Goal: Check status: Check status

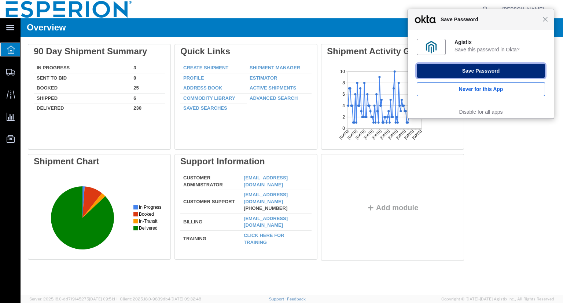
click at [467, 71] on button "Save Password" at bounding box center [481, 71] width 128 height 14
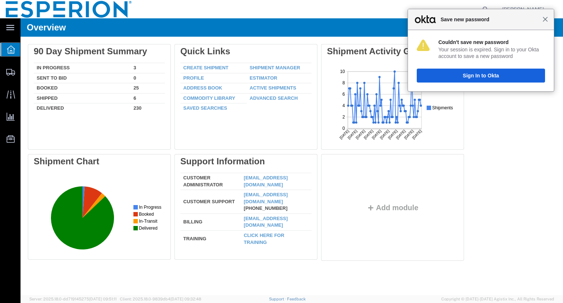
click at [547, 18] on span "Close" at bounding box center [545, 18] width 5 height 5
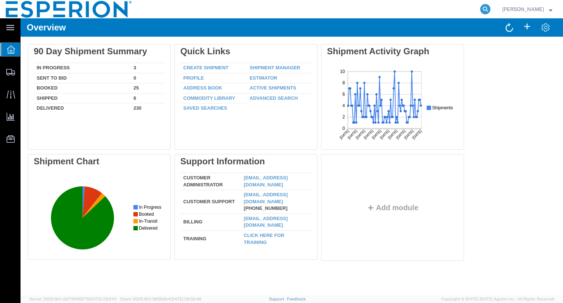
click at [490, 8] on icon at bounding box center [485, 9] width 10 height 10
click at [437, 9] on input "search" at bounding box center [368, 9] width 223 height 18
paste input "BD224032D"
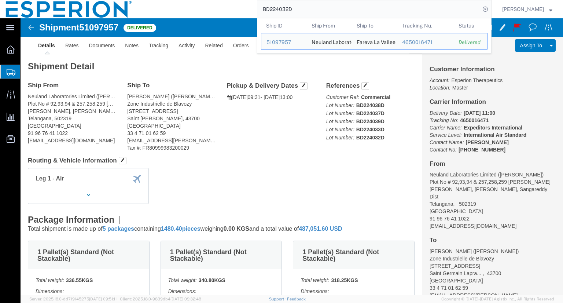
click div "Leg 1 - Air"
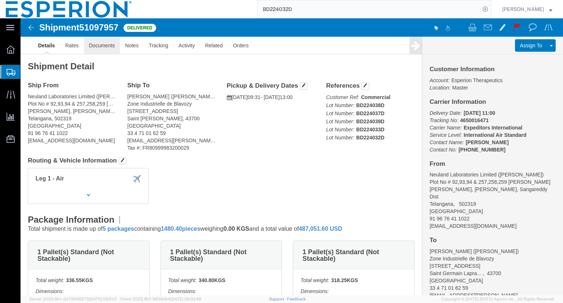
click link "Documents"
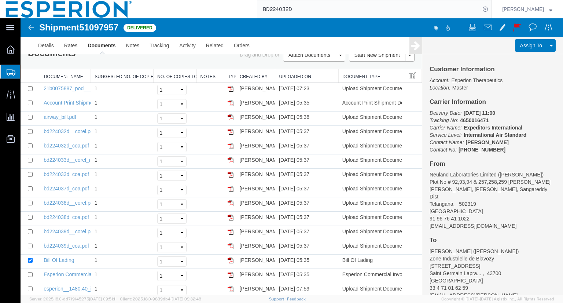
scroll to position [12, 0]
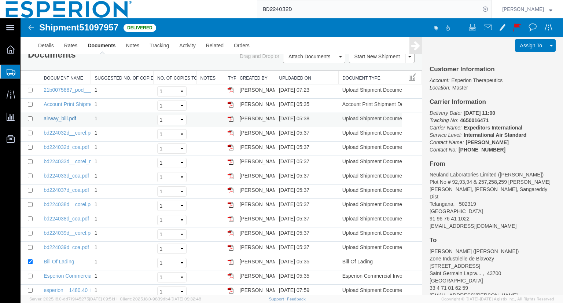
click at [54, 119] on link "airway_bill.pdf" at bounding box center [60, 118] width 33 height 6
click at [165, 50] on link "Tracking" at bounding box center [159, 46] width 30 height 18
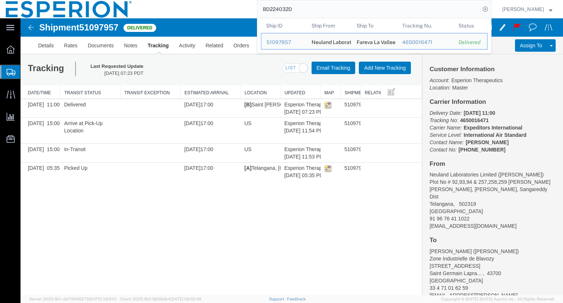
drag, startPoint x: 307, startPoint y: 7, endPoint x: 254, endPoint y: 8, distance: 53.2
click at [254, 8] on div "BD224032D Ship ID Ship From Ship To Tracking Nu. Status Ship ID 51097957 Ship F…" at bounding box center [315, 9] width 354 height 18
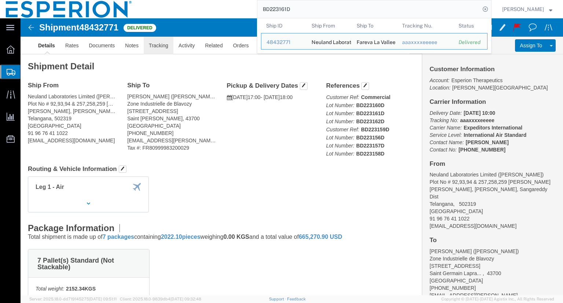
click link "Tracking"
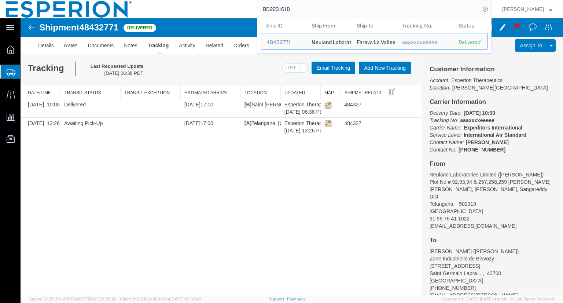
drag, startPoint x: 326, startPoint y: 31, endPoint x: 221, endPoint y: 19, distance: 105.5
paste input "242"
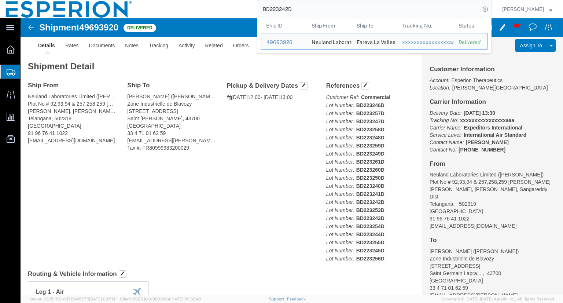
click div "Ship From Neuland Laboratories Limited (Roja Rani Prathi) Plot No # 92,93,94 & …"
drag, startPoint x: 304, startPoint y: 11, endPoint x: 182, endPoint y: 18, distance: 122.3
click at [182, 18] on div "BD223242D Ship ID Ship From Ship To Tracking Nu. Status Ship ID 49693920 Ship F…" at bounding box center [315, 9] width 354 height 18
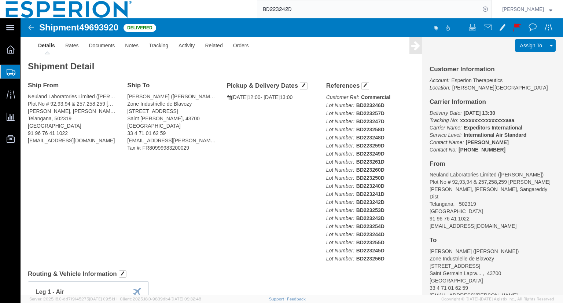
paste input "4037"
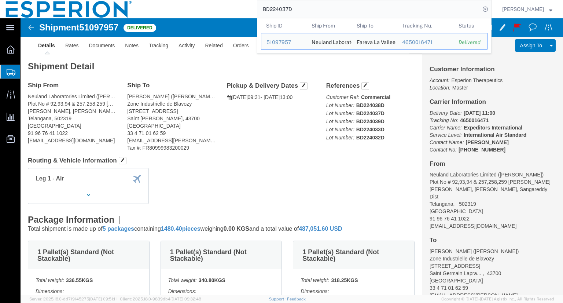
drag, startPoint x: 309, startPoint y: 6, endPoint x: 261, endPoint y: 15, distance: 48.8
click at [261, 15] on div "BD224037D Ship ID Ship From Ship To Tracking Nu. Status Ship ID 51097957 Ship F…" at bounding box center [315, 9] width 354 height 18
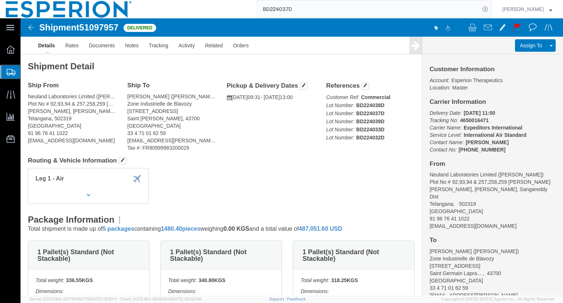
paste input "49693920"
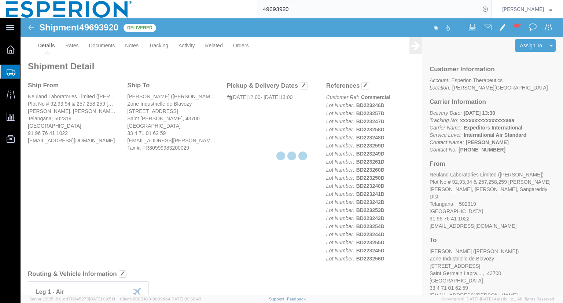
click div
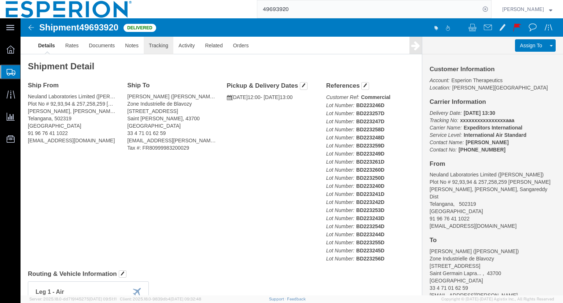
click link "Tracking"
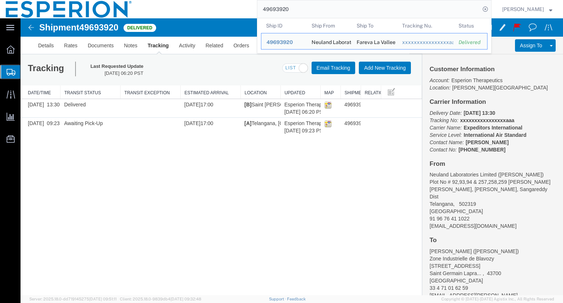
drag, startPoint x: 306, startPoint y: 12, endPoint x: 208, endPoint y: 15, distance: 97.9
click at [208, 15] on div "49693920 Ship ID Ship From Ship To Tracking Nu. Status Ship ID 49693920 Ship Fr…" at bounding box center [315, 9] width 354 height 18
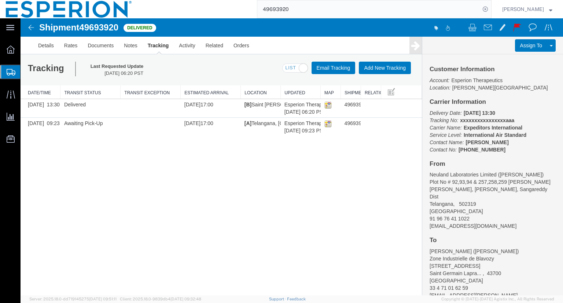
paste input "8432771"
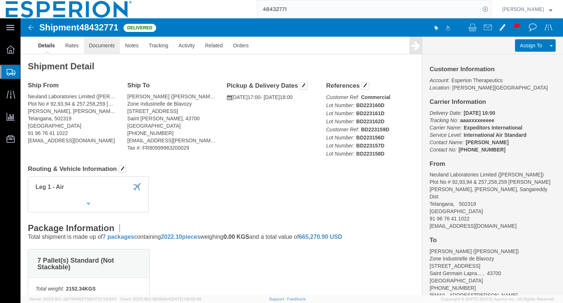
click link "Documents"
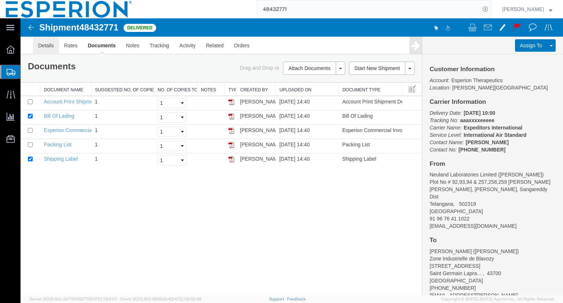
click at [47, 43] on link "Details" at bounding box center [46, 46] width 26 height 18
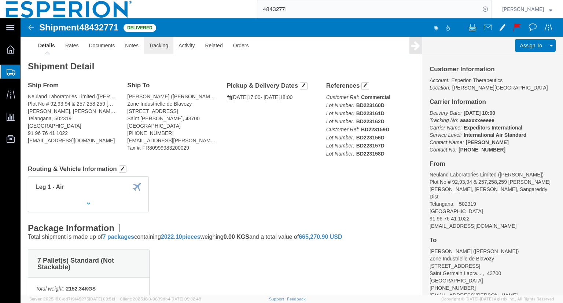
click link "Tracking"
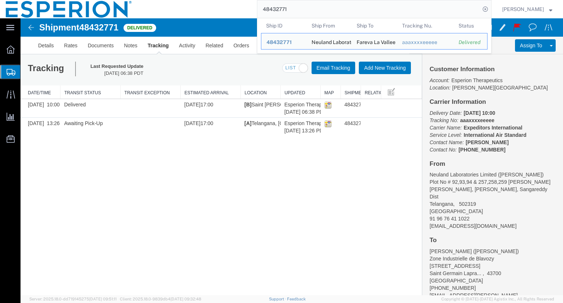
drag, startPoint x: 307, startPoint y: 5, endPoint x: 246, endPoint y: -4, distance: 61.5
click at [246, 0] on html "main_menu Created with Sketch. Collapse Menu Overview Shipments Shipment Manage…" at bounding box center [281, 151] width 563 height 303
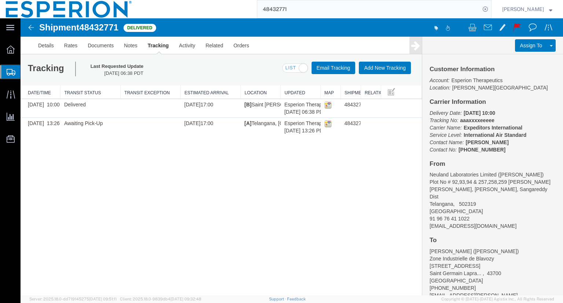
paste input "9693920"
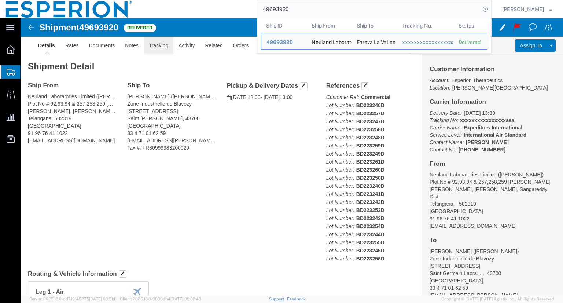
click link "Tracking"
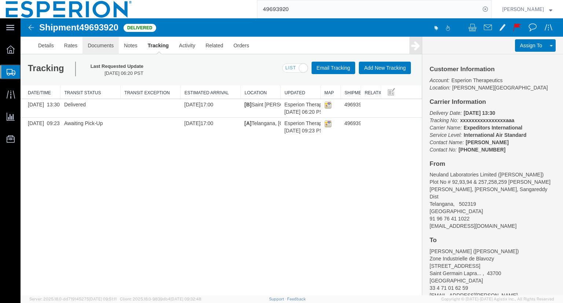
click at [107, 43] on link "Documents" at bounding box center [100, 46] width 36 height 18
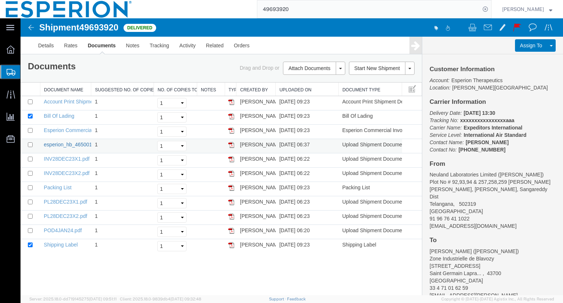
click at [65, 146] on link "esperion_hb_4650016088__hyderabad_lys__6.pdf" at bounding box center [102, 144] width 116 height 6
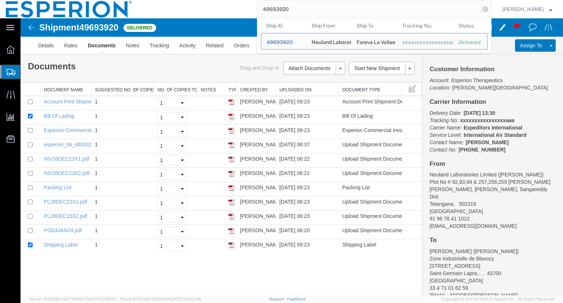
drag, startPoint x: 305, startPoint y: 10, endPoint x: 222, endPoint y: 13, distance: 83.6
click at [222, 13] on div "49693920 Ship ID Ship From Ship To Tracking Nu. Status Ship ID 49693920 Ship Fr…" at bounding box center [315, 9] width 354 height 18
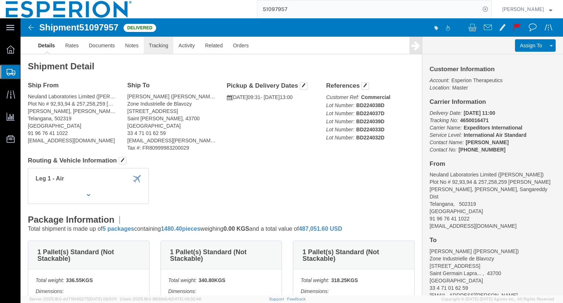
drag, startPoint x: 157, startPoint y: 48, endPoint x: 136, endPoint y: 30, distance: 27.5
click link "Tracking"
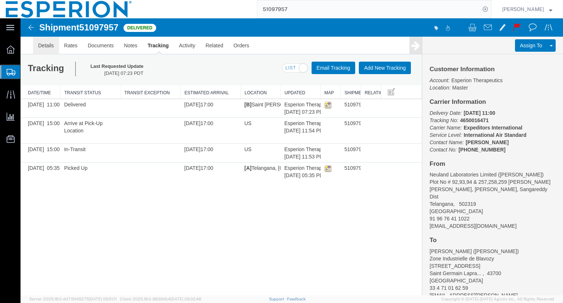
click at [54, 45] on link "Details" at bounding box center [46, 46] width 26 height 18
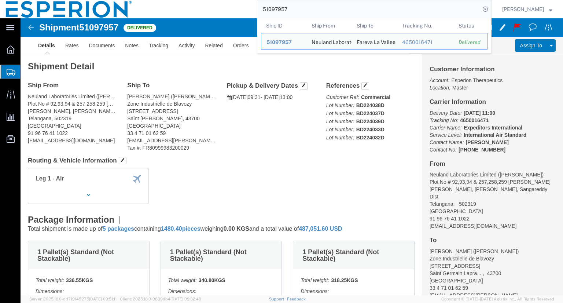
drag, startPoint x: 311, startPoint y: 9, endPoint x: 192, endPoint y: 12, distance: 119.2
click at [192, 12] on div "51097957 Ship ID Ship From Ship To Tracking Nu. Status Ship ID 51097957 Ship Fr…" at bounding box center [315, 9] width 354 height 18
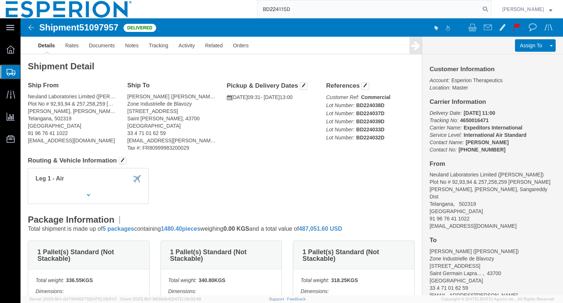
type input "BD224115D"
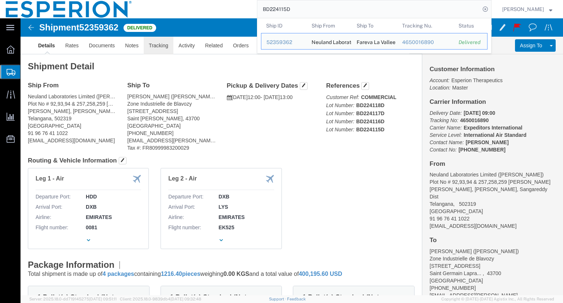
click link "Tracking"
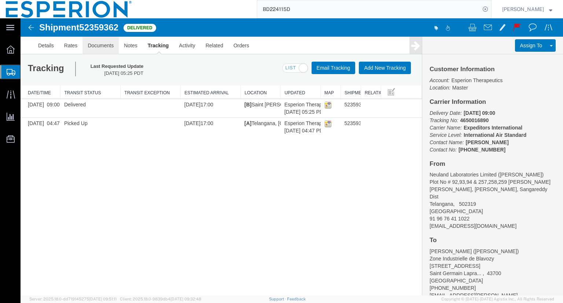
click at [110, 44] on link "Documents" at bounding box center [100, 46] width 36 height 18
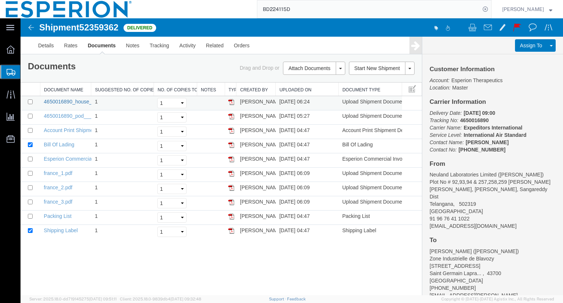
click at [66, 102] on link "4650016890_house_airway_bill___unrated.pdf" at bounding box center [97, 102] width 107 height 6
click at [490, 11] on icon at bounding box center [485, 9] width 10 height 10
click at [490, 8] on icon at bounding box center [485, 9] width 10 height 10
click at [453, 7] on input "search" at bounding box center [368, 9] width 223 height 18
paste input "BD223162D"
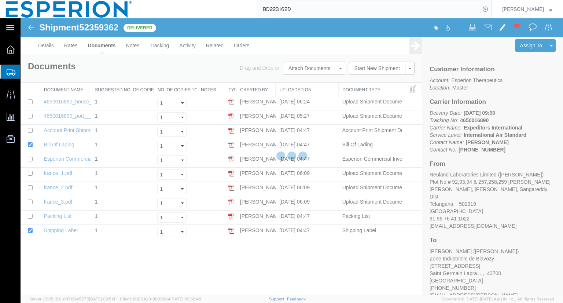
click at [367, 100] on div at bounding box center [292, 156] width 543 height 277
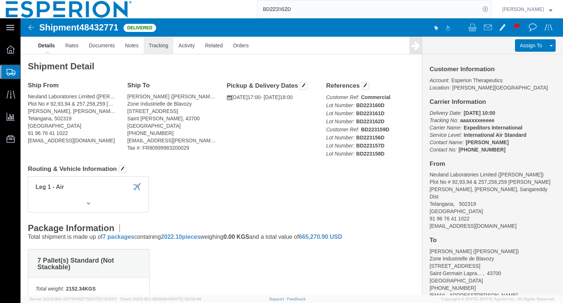
click link "Tracking"
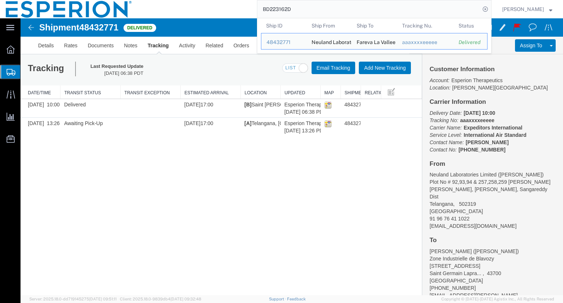
drag, startPoint x: 326, startPoint y: 33, endPoint x: 237, endPoint y: 19, distance: 89.4
paste input "256"
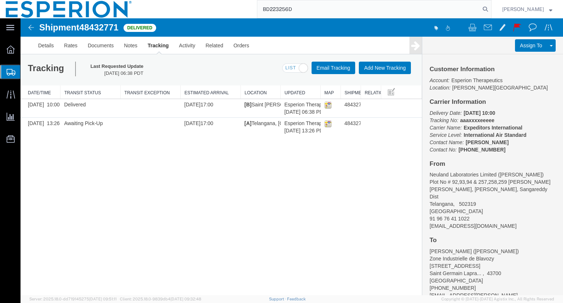
type input "BD223256D"
